Goal: Information Seeking & Learning: Check status

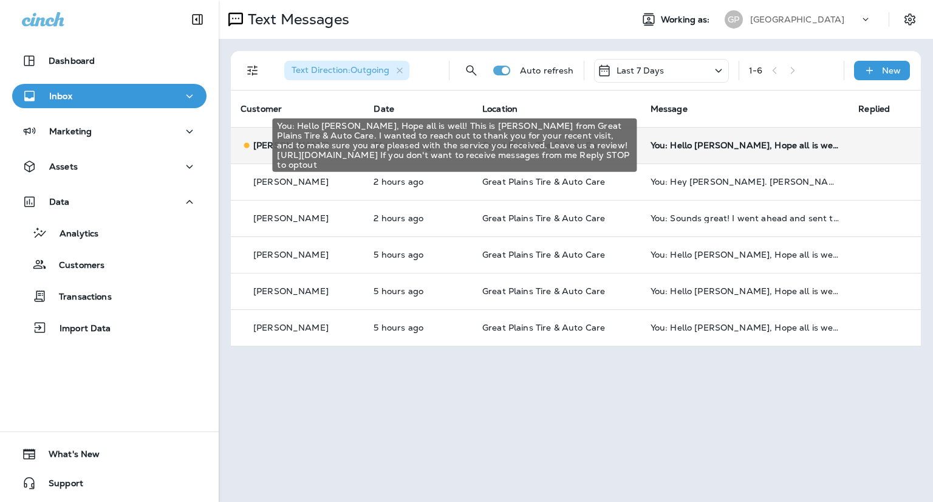
click at [684, 144] on div "You: Hello [PERSON_NAME], Hope all is well! This is [PERSON_NAME] from Great Pl…" at bounding box center [745, 145] width 189 height 10
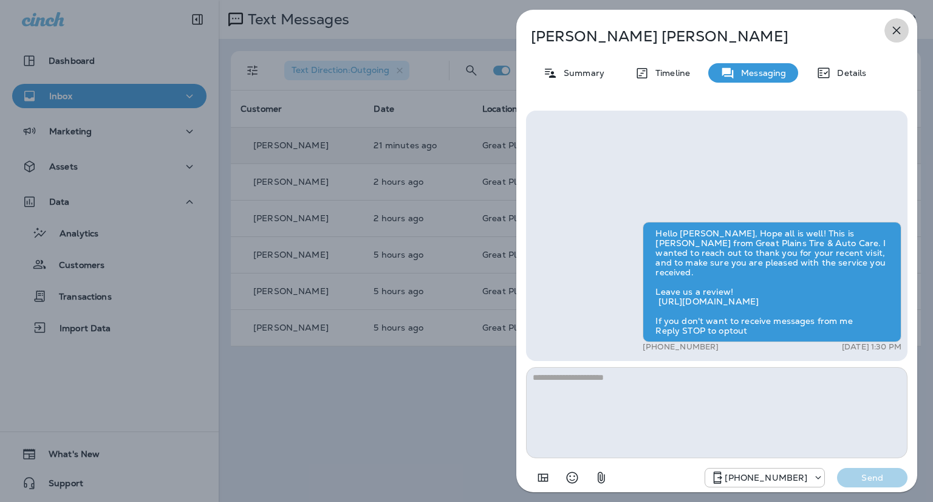
click at [895, 32] on icon "button" at bounding box center [897, 30] width 15 height 15
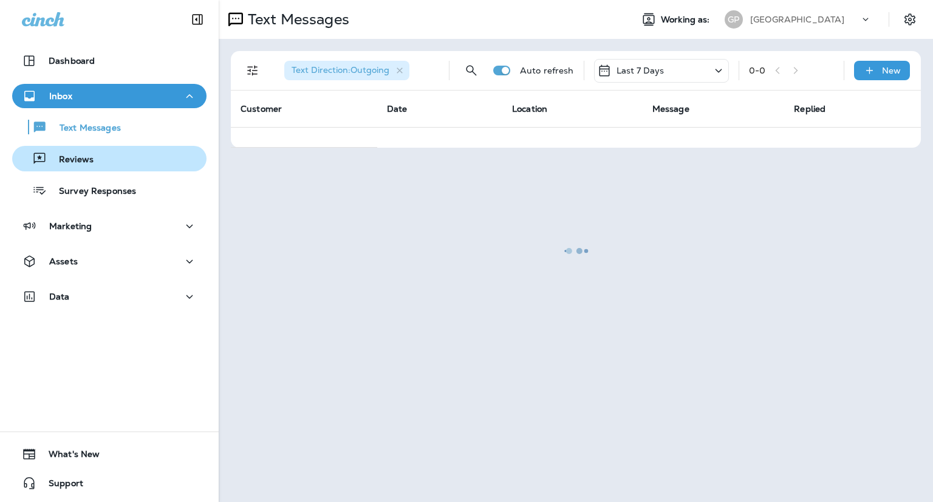
click at [75, 156] on p "Reviews" at bounding box center [70, 160] width 47 height 12
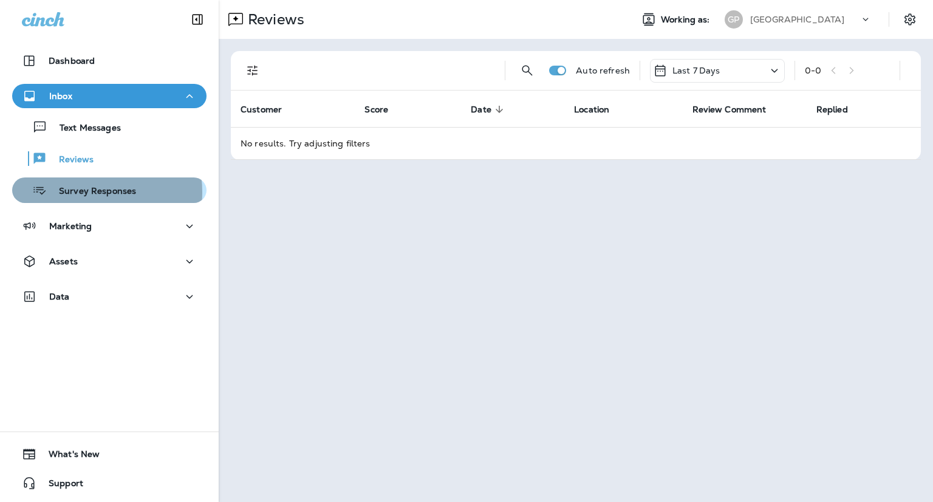
click at [88, 192] on p "Survey Responses" at bounding box center [91, 192] width 89 height 12
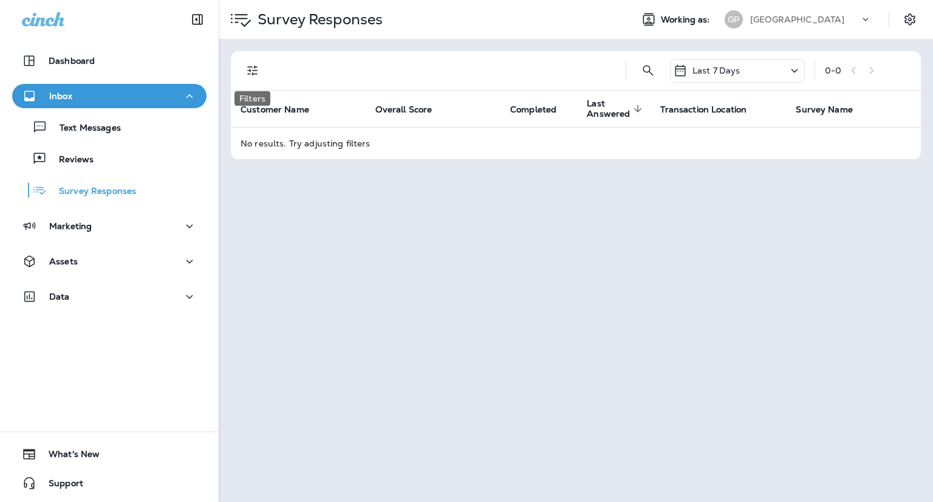
click at [258, 73] on icon "Filters" at bounding box center [253, 70] width 15 height 15
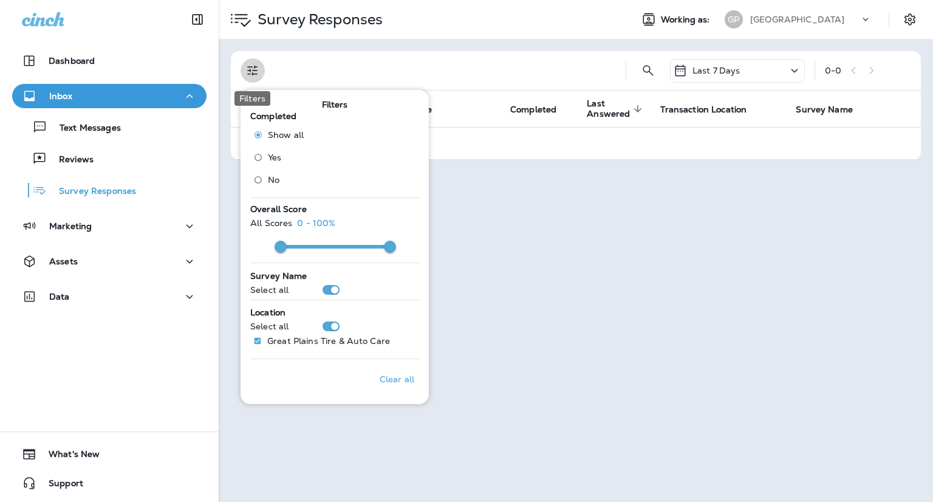
click at [256, 70] on icon "Filters" at bounding box center [252, 71] width 10 height 10
